Goal: Task Accomplishment & Management: Use online tool/utility

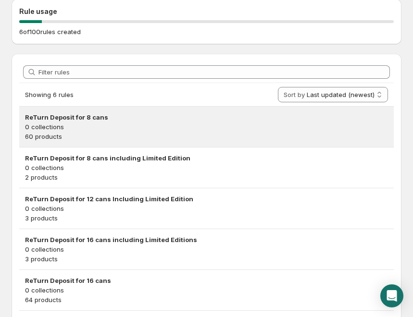
scroll to position [121, 0]
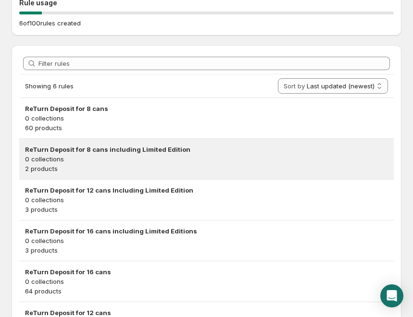
click at [128, 154] on h3 "ReTurn Deposit for 8 cans including Limited Edition" at bounding box center [206, 150] width 363 height 10
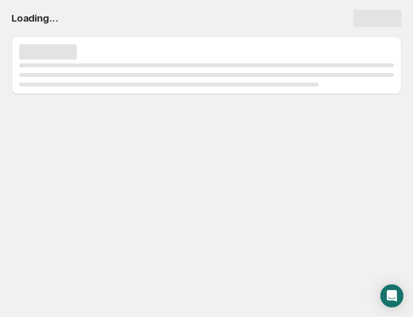
scroll to position [0, 0]
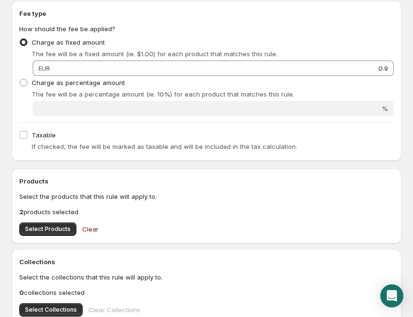
scroll to position [190, 0]
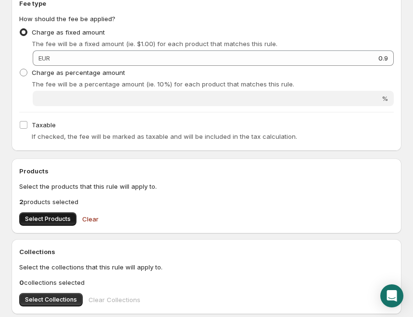
click at [63, 219] on span "Select Products" at bounding box center [48, 219] width 46 height 8
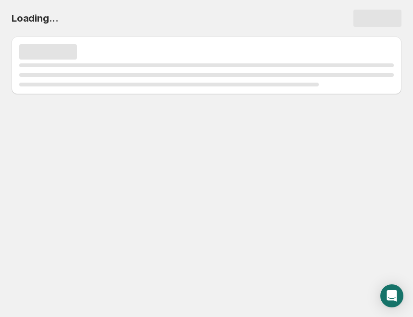
scroll to position [0, 0]
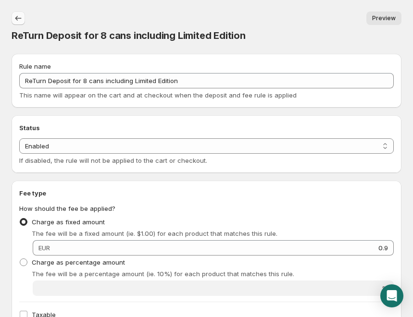
click at [16, 18] on icon "Settings" at bounding box center [18, 18] width 6 height 5
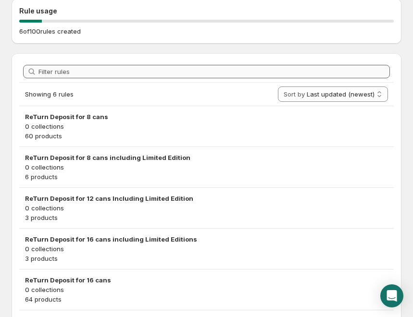
scroll to position [113, 0]
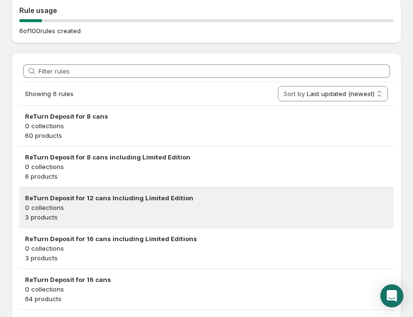
click at [117, 206] on p "0 collections" at bounding box center [206, 208] width 363 height 10
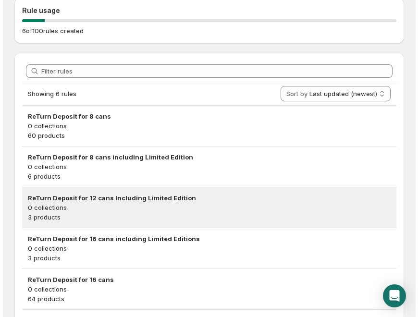
scroll to position [0, 0]
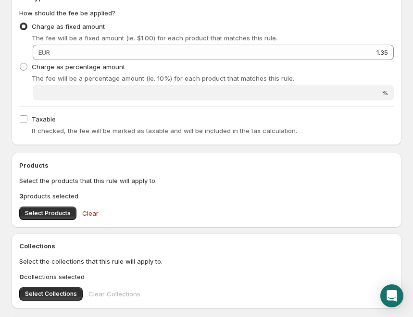
scroll to position [201, 0]
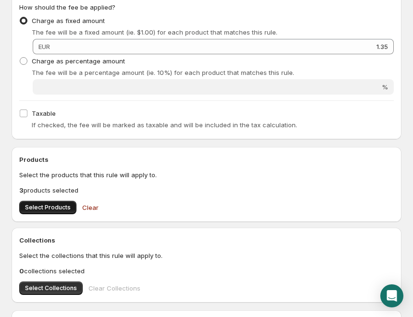
click at [60, 211] on button "Select Products" at bounding box center [47, 207] width 57 height 13
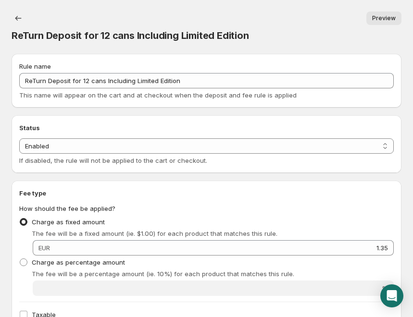
scroll to position [0, 0]
click at [24, 15] on button "Settings" at bounding box center [18, 18] width 13 height 13
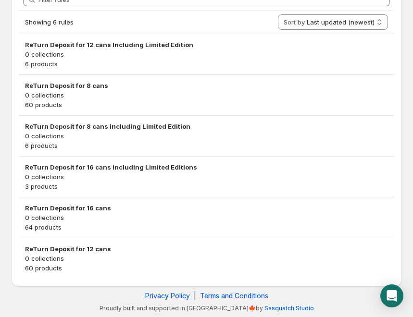
scroll to position [185, 0]
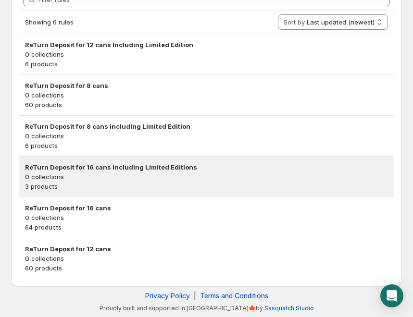
click at [125, 188] on p "3 products" at bounding box center [206, 187] width 363 height 10
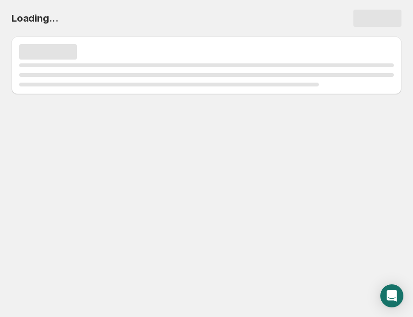
scroll to position [0, 0]
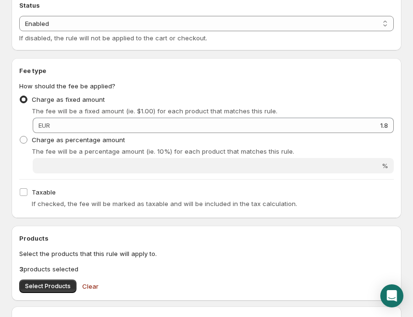
scroll to position [129, 0]
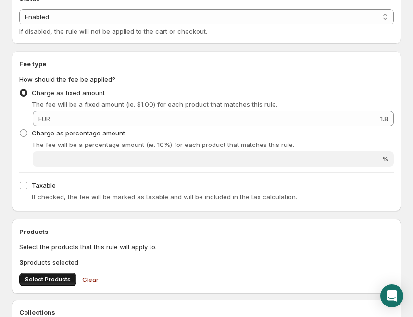
click at [67, 284] on button "Select Products" at bounding box center [47, 279] width 57 height 13
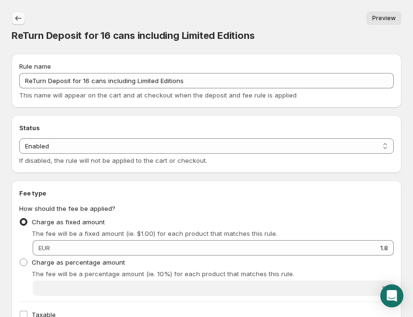
click at [15, 14] on icon "Settings" at bounding box center [18, 18] width 10 height 10
